Goal: Transaction & Acquisition: Subscribe to service/newsletter

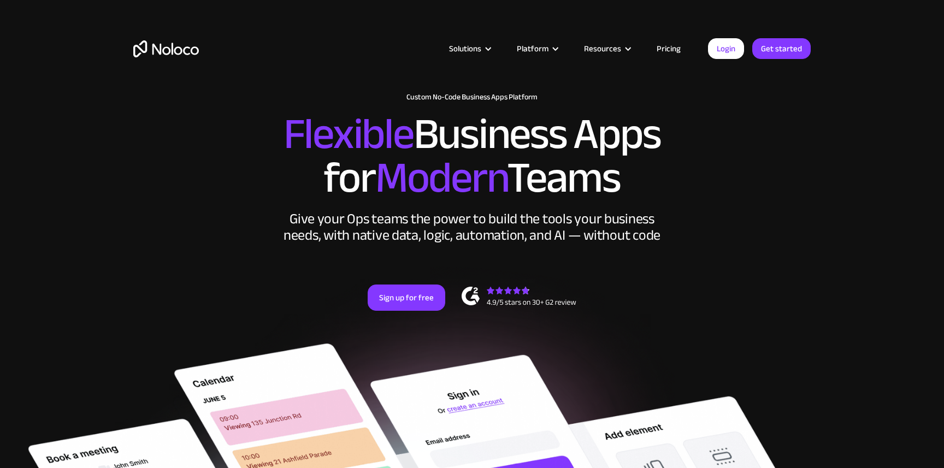
click at [183, 40] on img "home" at bounding box center [166, 48] width 66 height 17
click at [673, 48] on link "Pricing" at bounding box center [668, 49] width 51 height 14
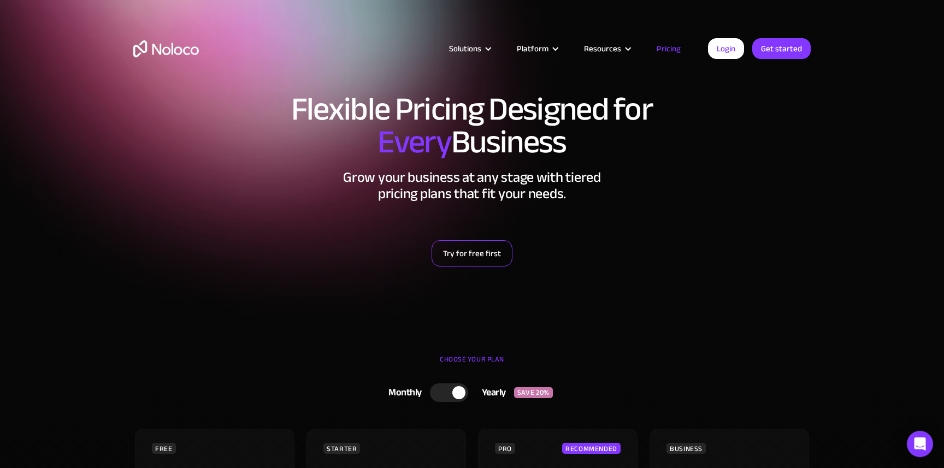
click at [463, 245] on link "Try for free first" at bounding box center [472, 253] width 81 height 26
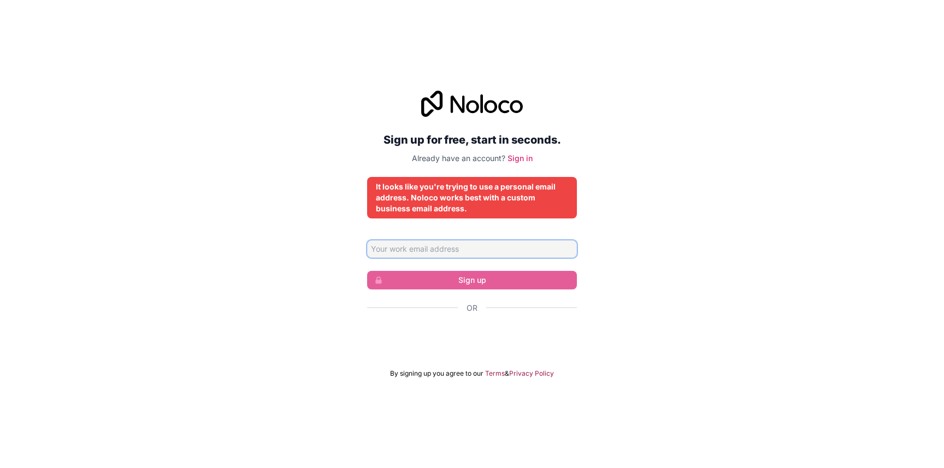
click at [474, 250] on input "Email address" at bounding box center [472, 248] width 210 height 17
click at [337, 267] on div "Sign up for free, start in seconds. Already have an account? Sign in It looks l…" at bounding box center [472, 234] width 944 height 318
click at [423, 248] on input "Email address" at bounding box center [472, 248] width 210 height 17
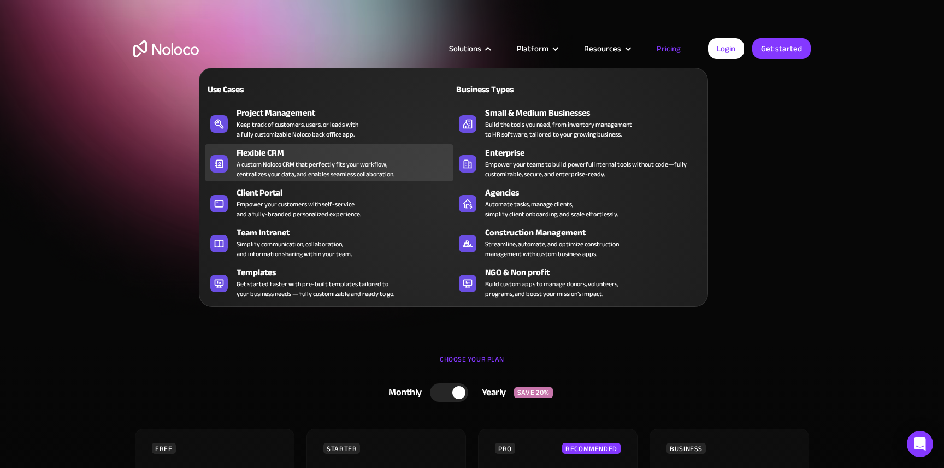
click at [315, 165] on div "A custom Noloco CRM that perfectly fits your workflow, centralizes your data, a…" at bounding box center [316, 170] width 158 height 20
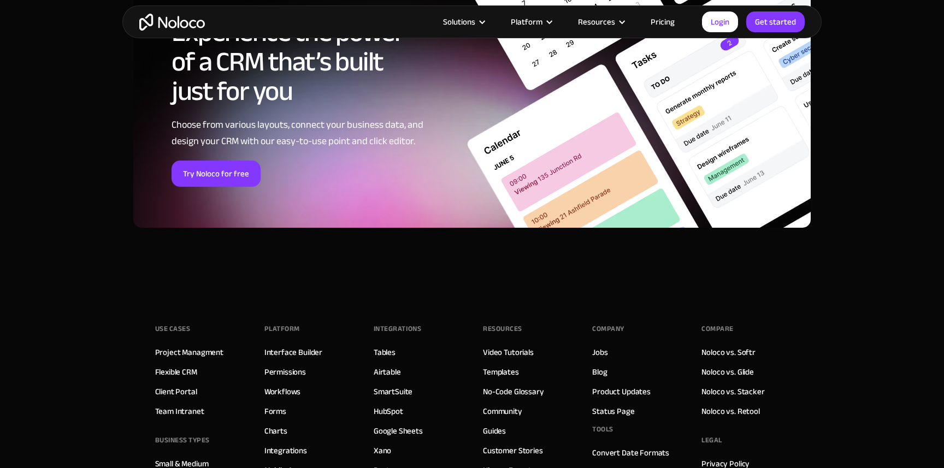
scroll to position [4700, 0]
